Goal: Task Accomplishment & Management: Use online tool/utility

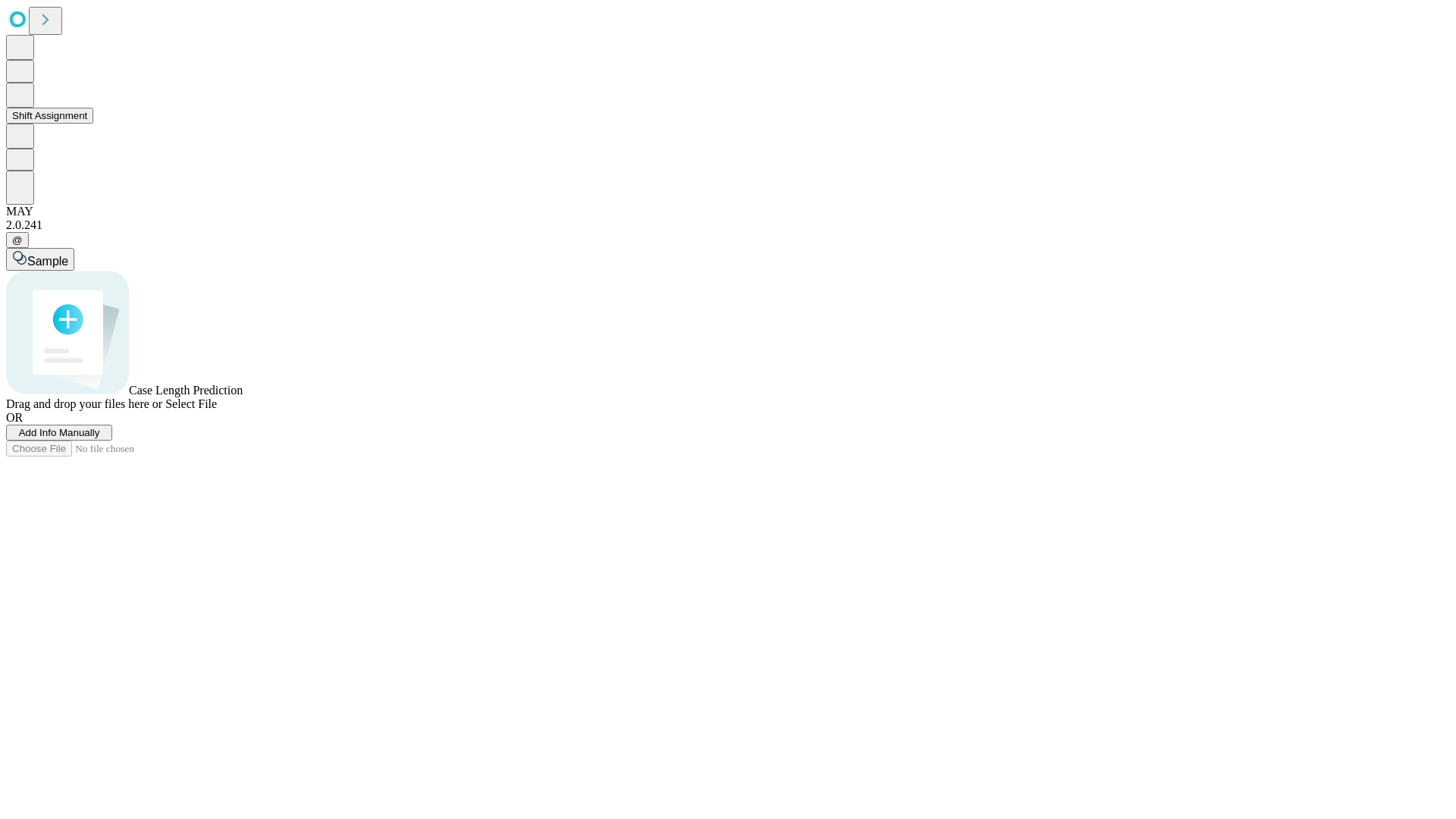
click at [94, 124] on button "Shift Assignment" at bounding box center [49, 116] width 87 height 16
